Goal: Transaction & Acquisition: Purchase product/service

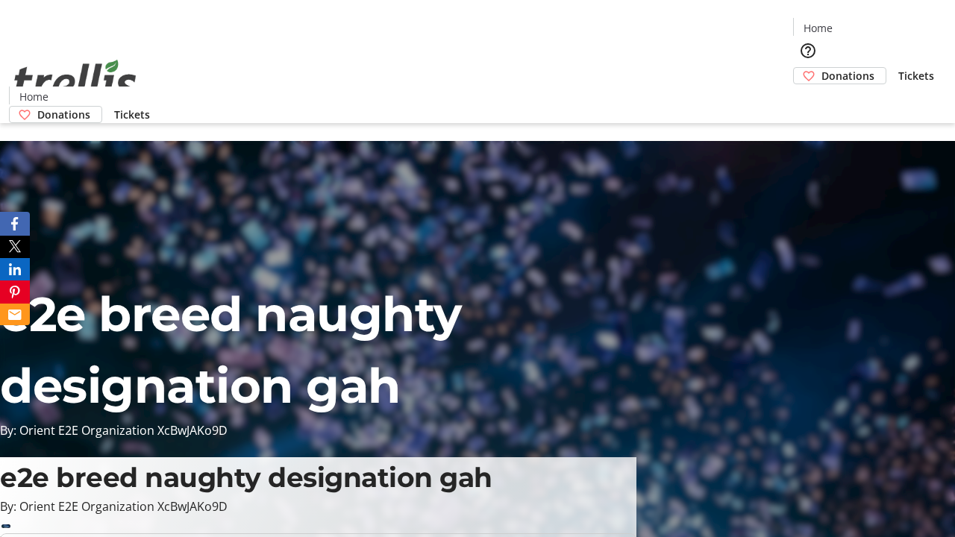
click at [821, 68] on span "Donations" at bounding box center [847, 76] width 53 height 16
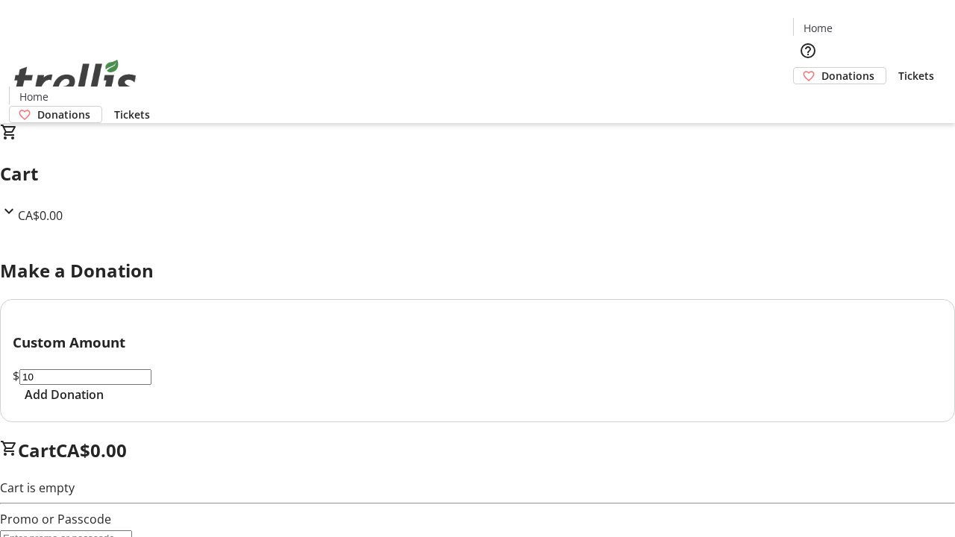
click at [104, 404] on span "Add Donation" at bounding box center [64, 395] width 79 height 18
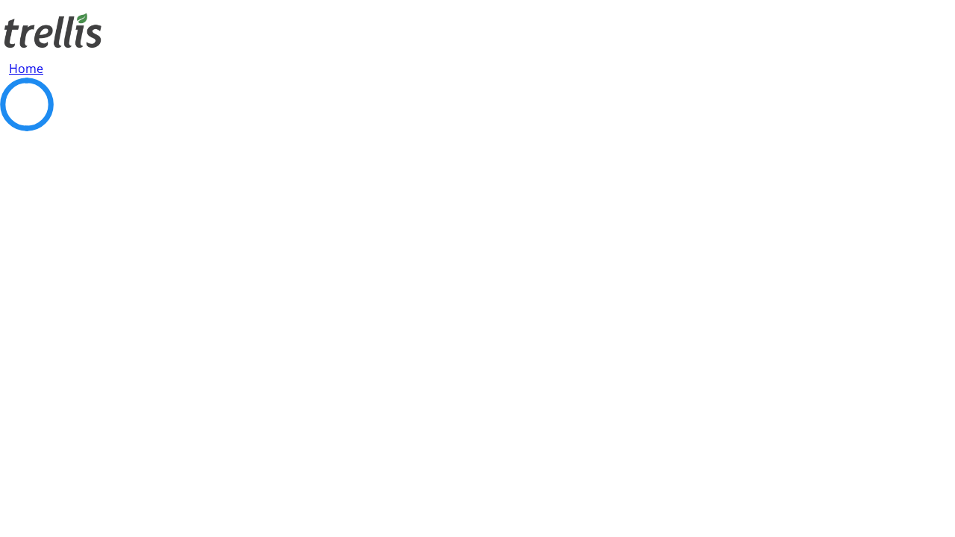
select select "CA"
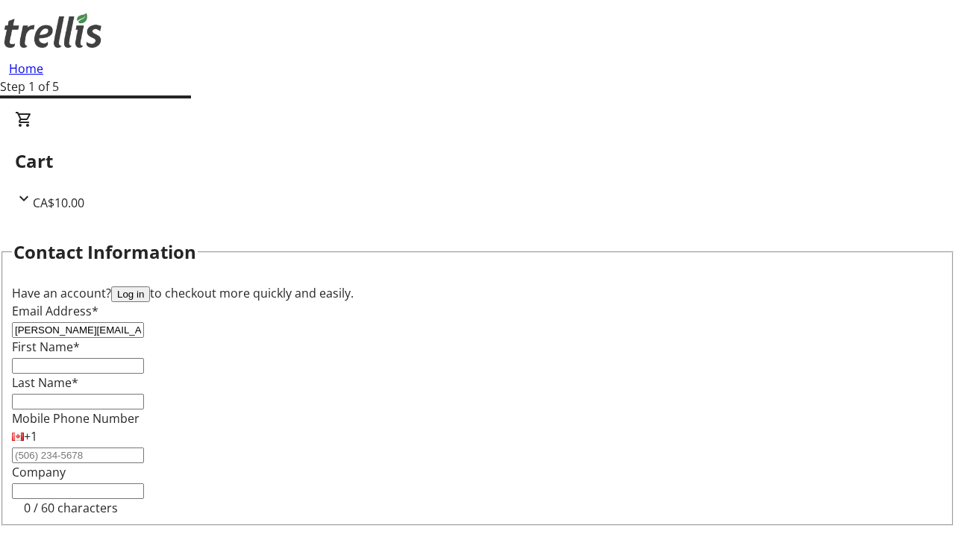
type input "[PERSON_NAME][EMAIL_ADDRESS][DOMAIN_NAME]"
type input "[PERSON_NAME]"
type input "Mante"
type input "[STREET_ADDRESS][PERSON_NAME]"
type input "Kelowna"
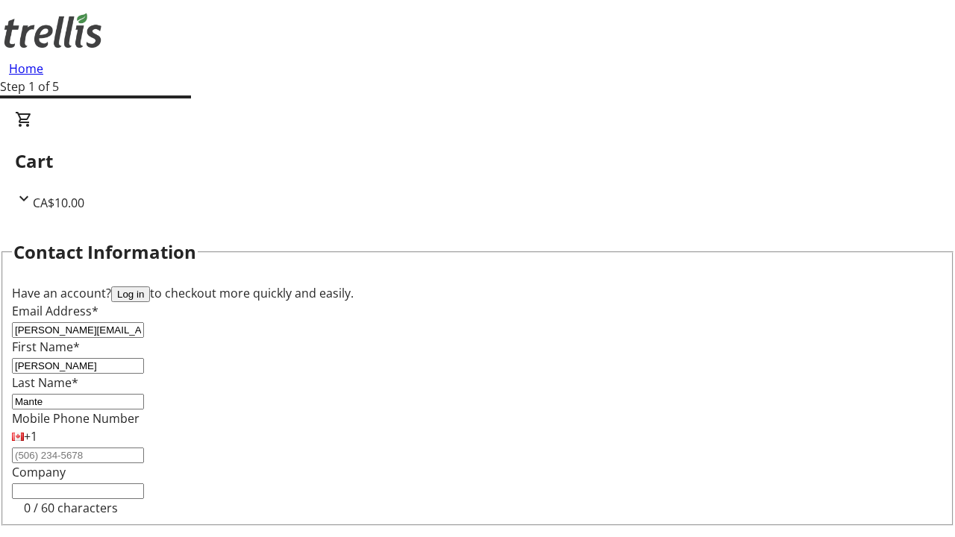
select select "BC"
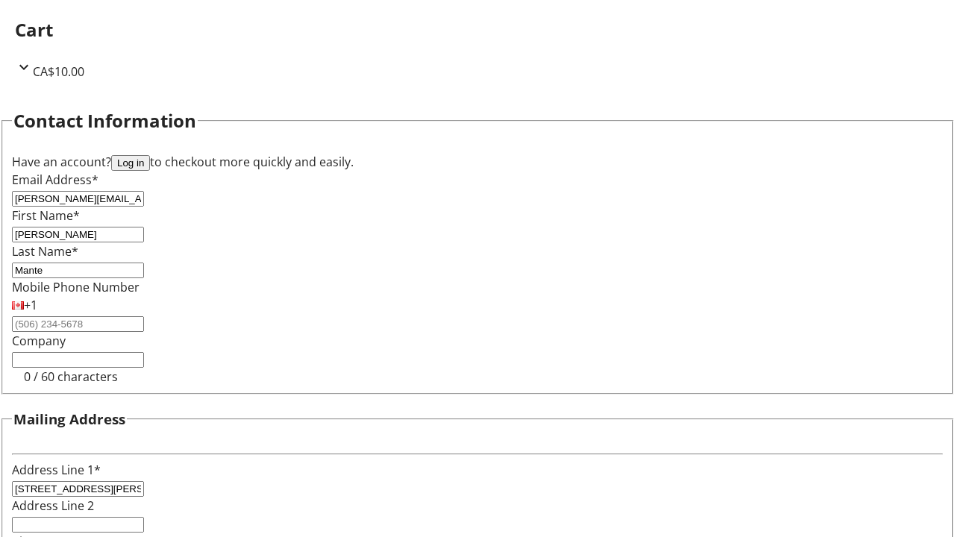
type input "Kelowna"
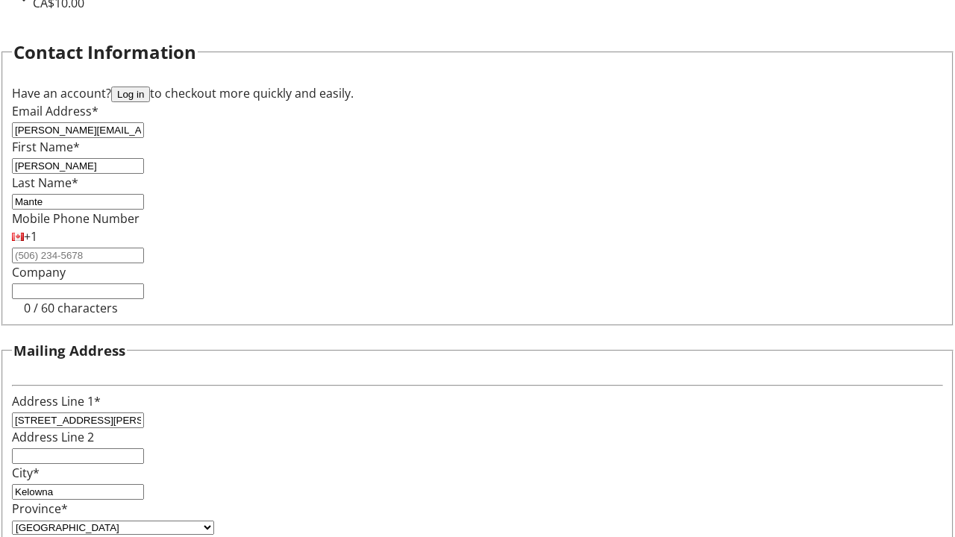
type input "V1Y 0C2"
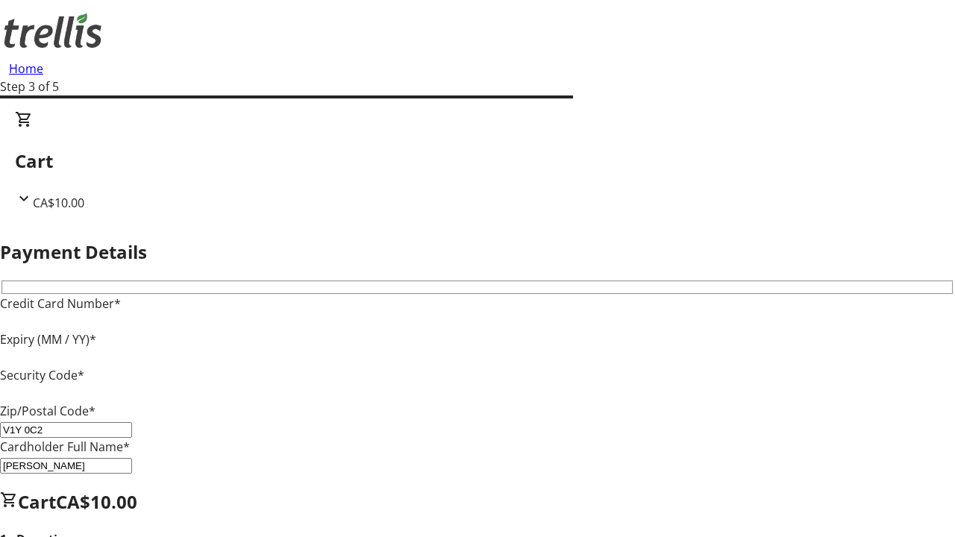
type input "V1Y 0C2"
